Goal: Task Accomplishment & Management: Manage account settings

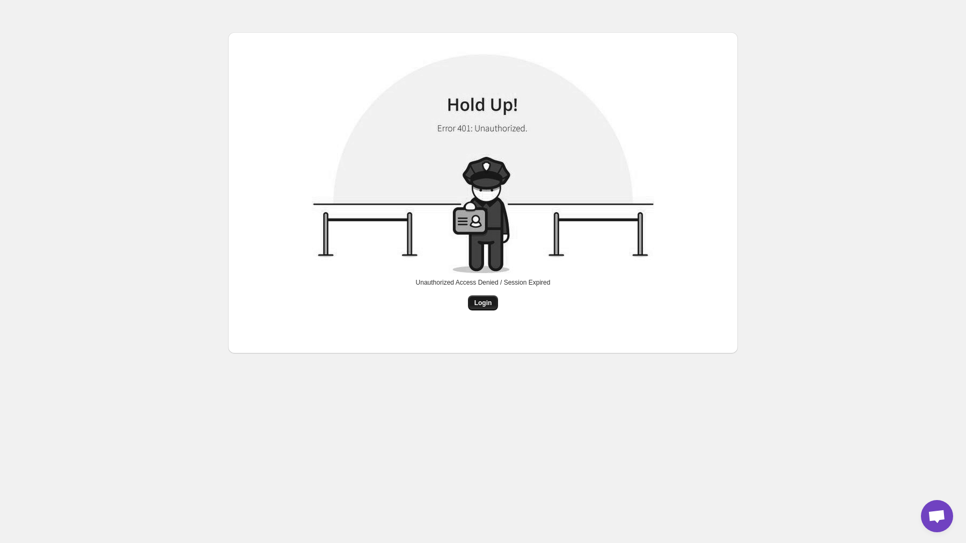
click at [480, 309] on button "Login" at bounding box center [483, 302] width 31 height 15
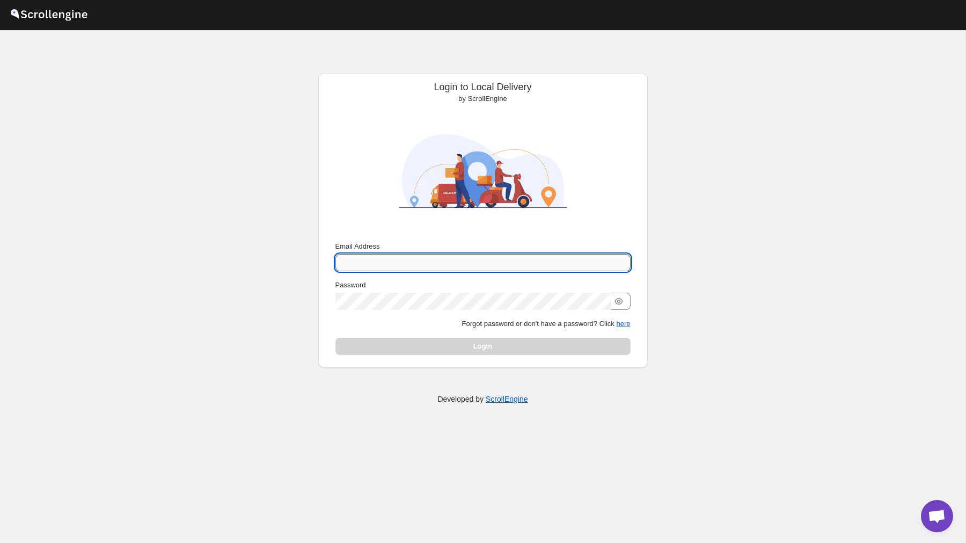
click at [459, 261] on input "Email Address" at bounding box center [482, 262] width 295 height 17
type input "nawneet.sharma@outlook.com"
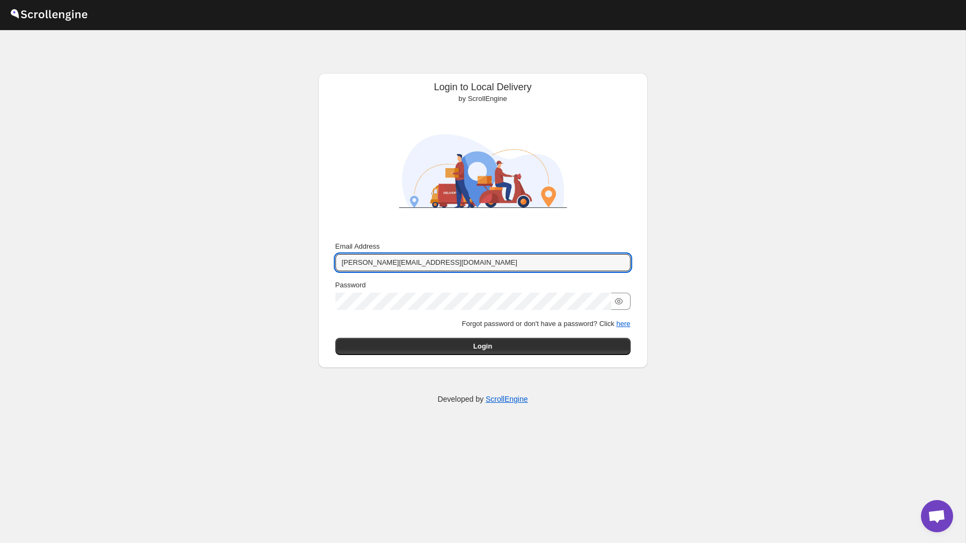
click at [480, 354] on div "Submit Email Address nawneet.sharma@outlook.com Password Forgot password or don…" at bounding box center [483, 298] width 312 height 122
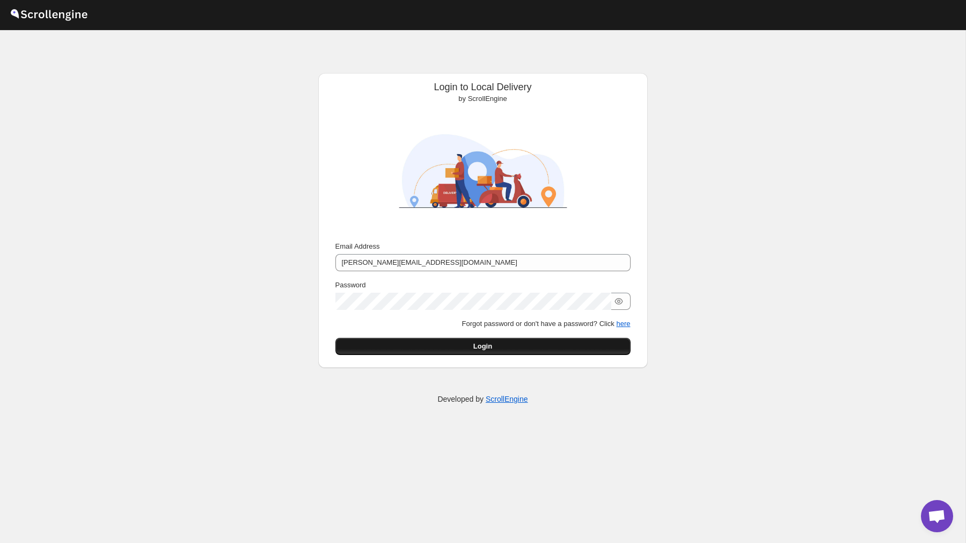
click at [480, 348] on span "Login" at bounding box center [482, 346] width 19 height 11
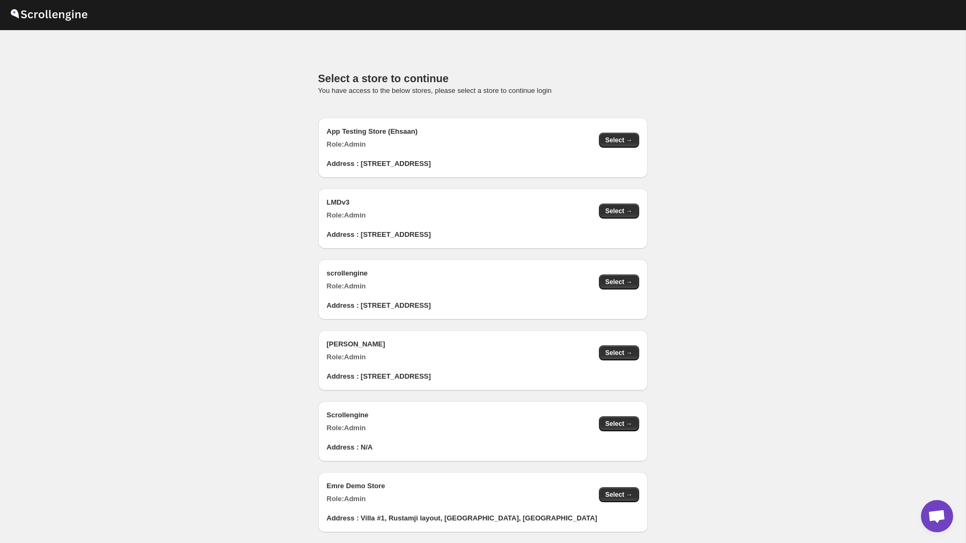
scroll to position [1064, 0]
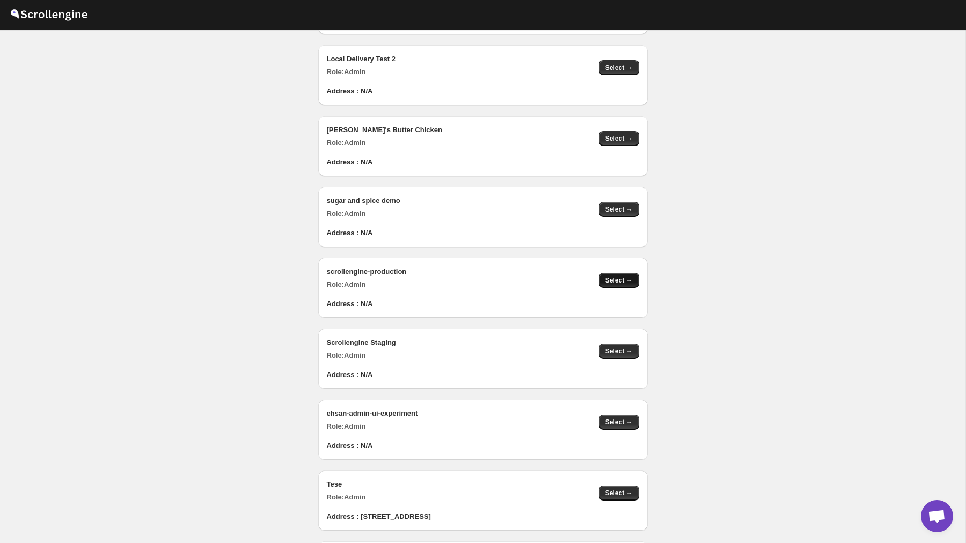
click at [625, 275] on button "Select →" at bounding box center [619, 280] width 40 height 15
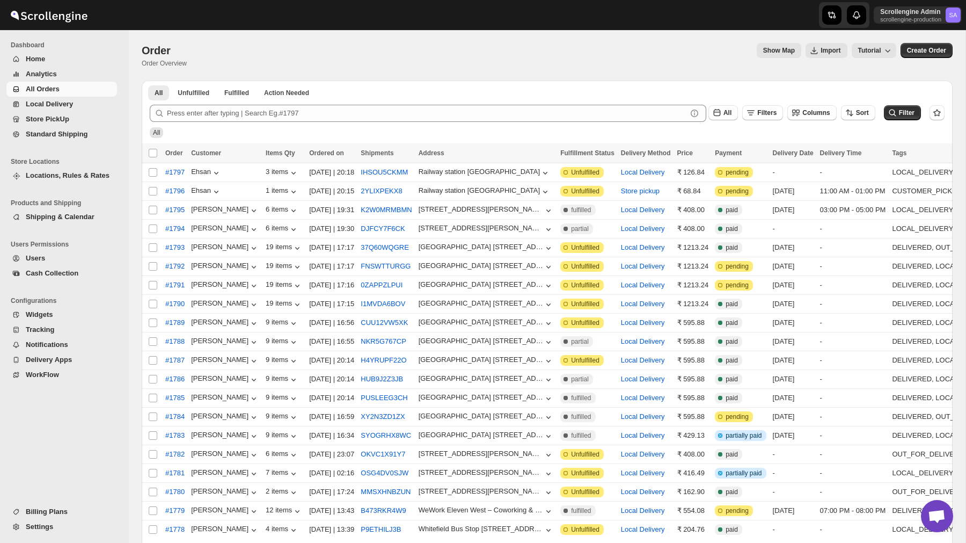
click at [81, 208] on li "Products and Shipping" at bounding box center [61, 202] width 123 height 13
click at [82, 217] on span "Shipping & Calendar" at bounding box center [60, 217] width 69 height 8
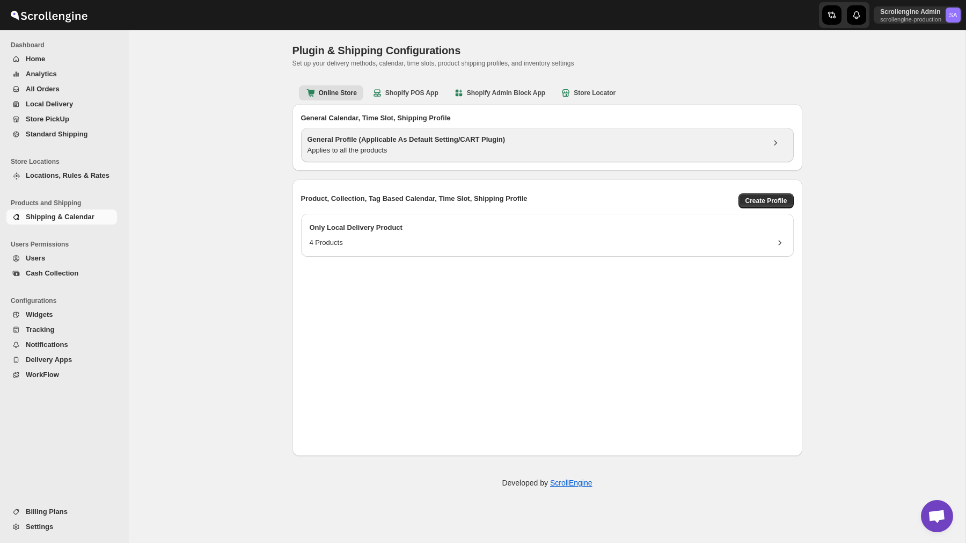
click at [424, 137] on h3 "General Profile (Applicable As Default Setting/CART Plugin)" at bounding box center [536, 139] width 456 height 11
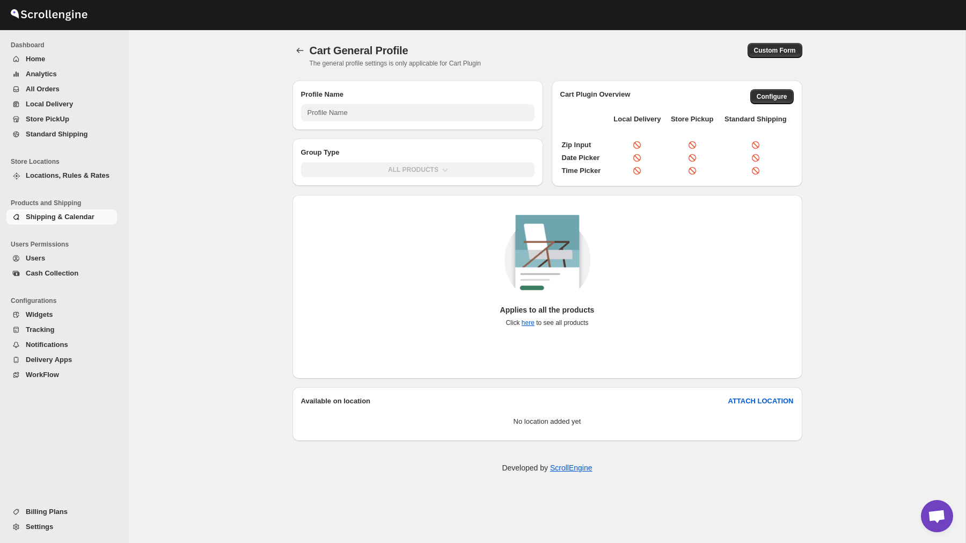
type input "General Profile (Applicable As Default Setting/CART Plugin)"
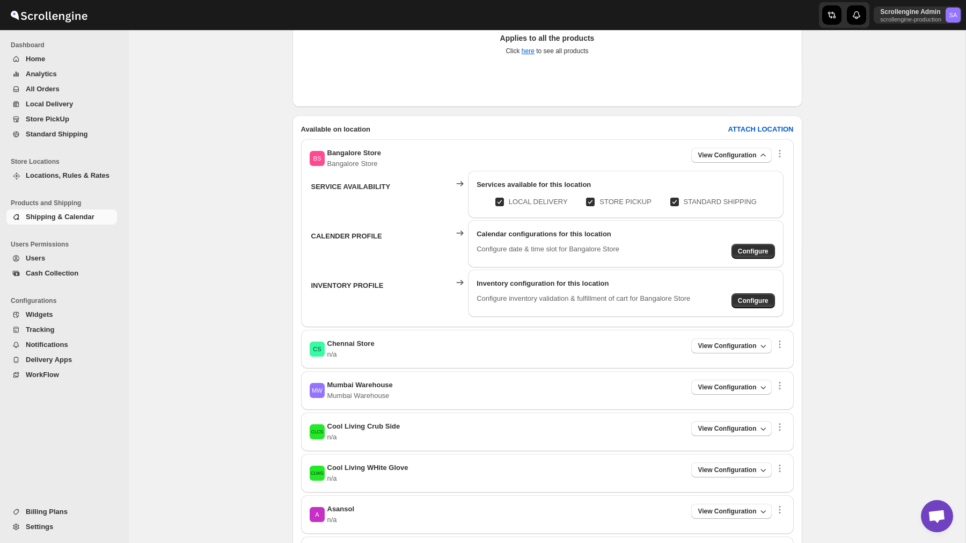
scroll to position [278, 0]
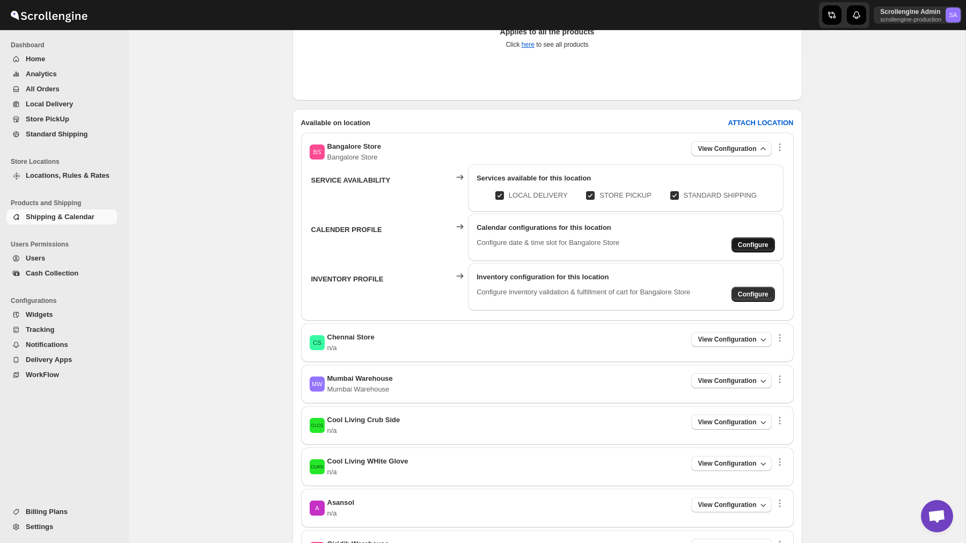
click at [749, 245] on span "Configure" at bounding box center [753, 244] width 31 height 9
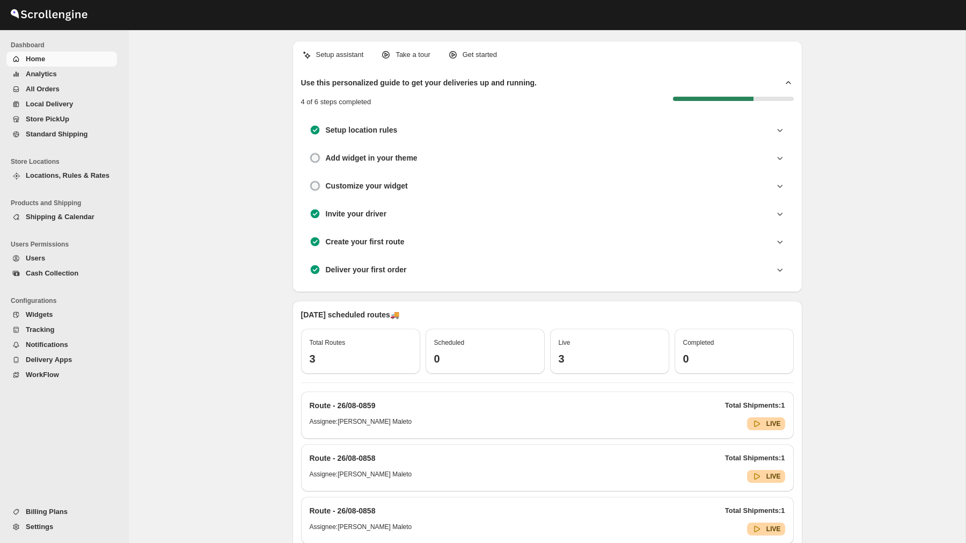
click at [62, 512] on span "Billing Plans" at bounding box center [47, 511] width 42 height 8
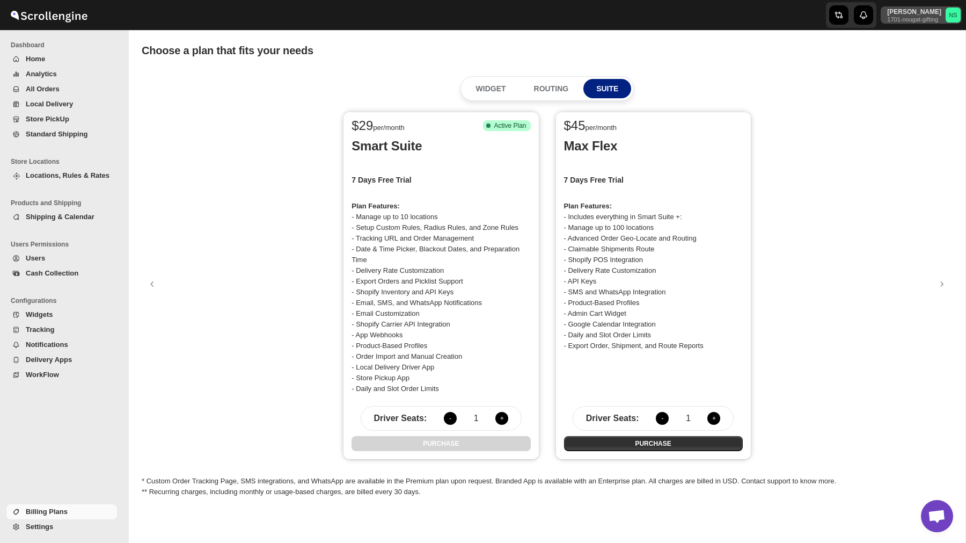
click at [901, 14] on p "Nick Scher" at bounding box center [914, 12] width 54 height 9
click at [908, 115] on div "Logout" at bounding box center [927, 118] width 57 height 11
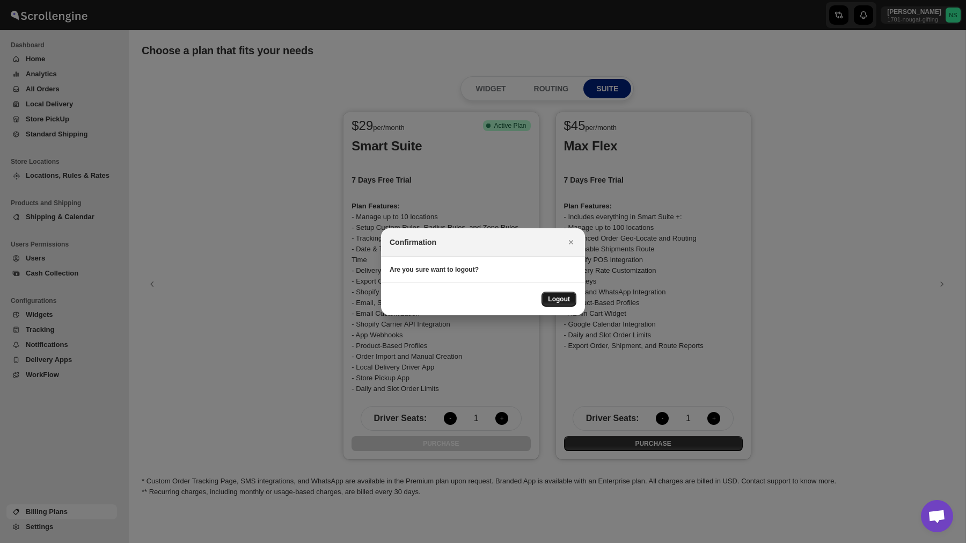
click at [552, 298] on span "Logout" at bounding box center [559, 299] width 22 height 9
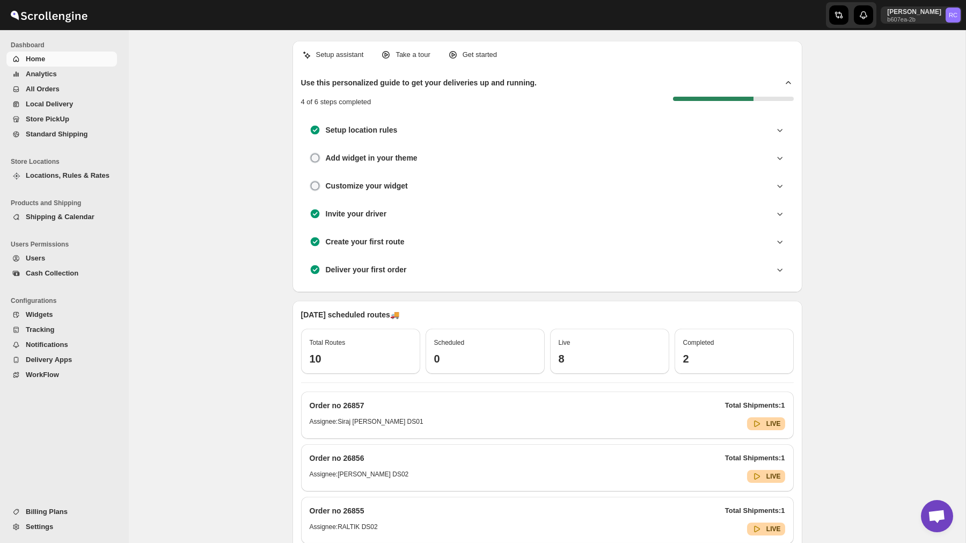
click at [60, 89] on span "All Orders" at bounding box center [70, 89] width 89 height 11
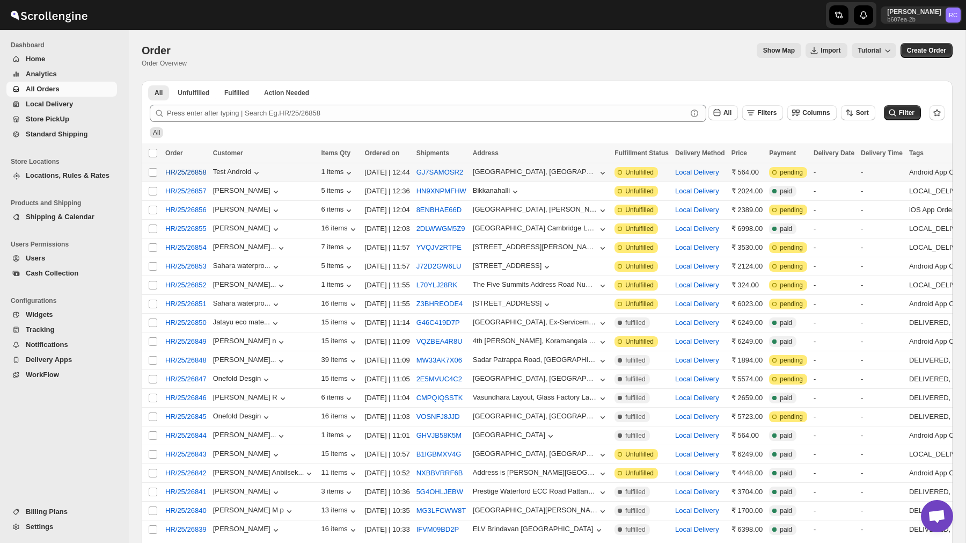
click at [200, 173] on span "HR/25/26858" at bounding box center [185, 172] width 41 height 11
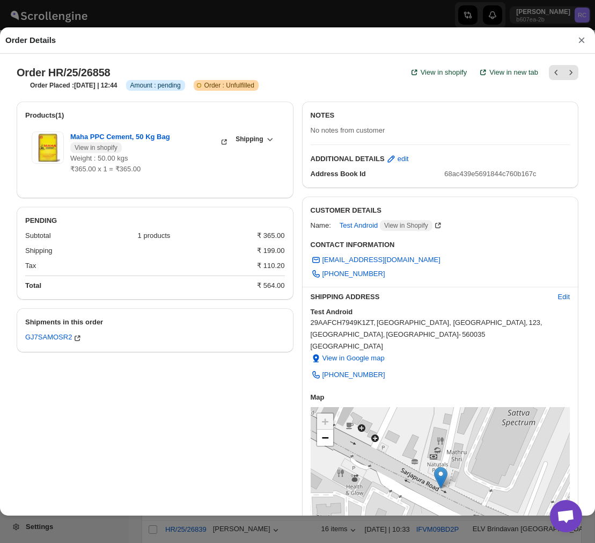
click at [582, 38] on button "×" at bounding box center [582, 40] width 16 height 15
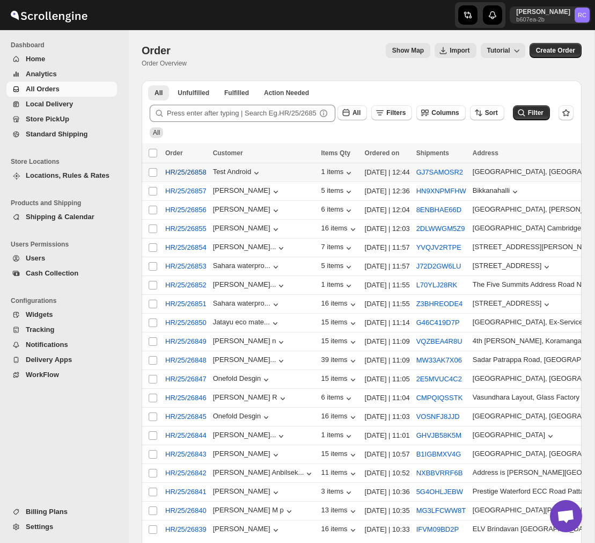
click at [187, 174] on span "HR/25/26858" at bounding box center [185, 172] width 41 height 11
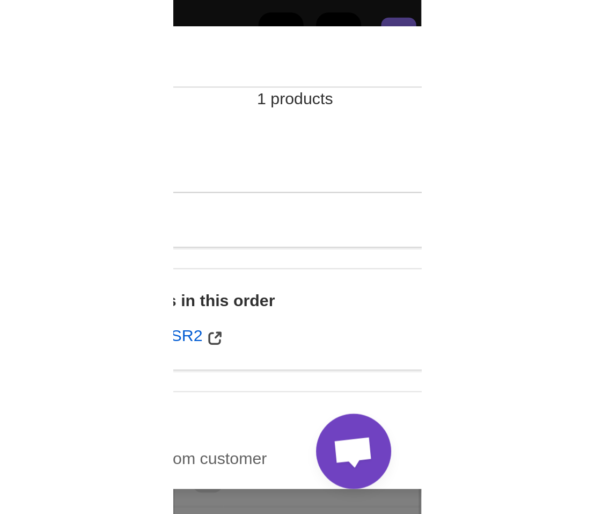
scroll to position [108, 0]
